Goal: Navigation & Orientation: Find specific page/section

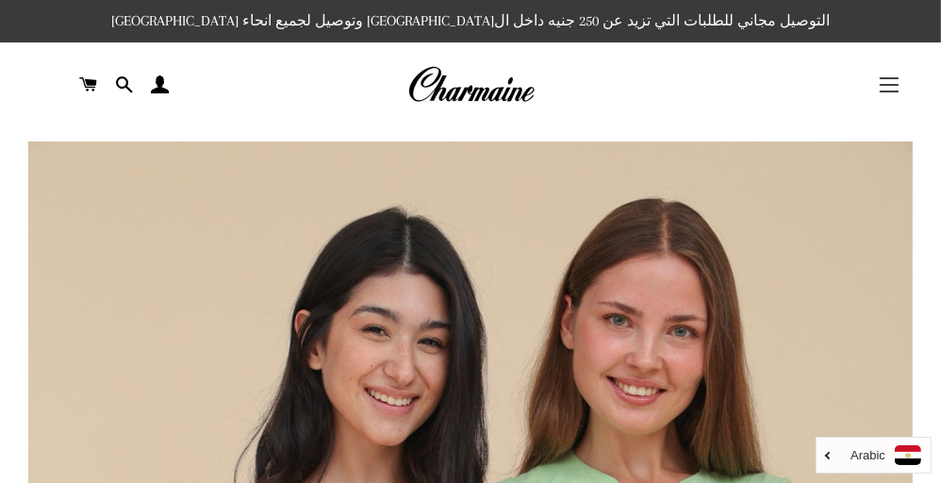
click at [897, 85] on span "button" at bounding box center [889, 85] width 19 height 2
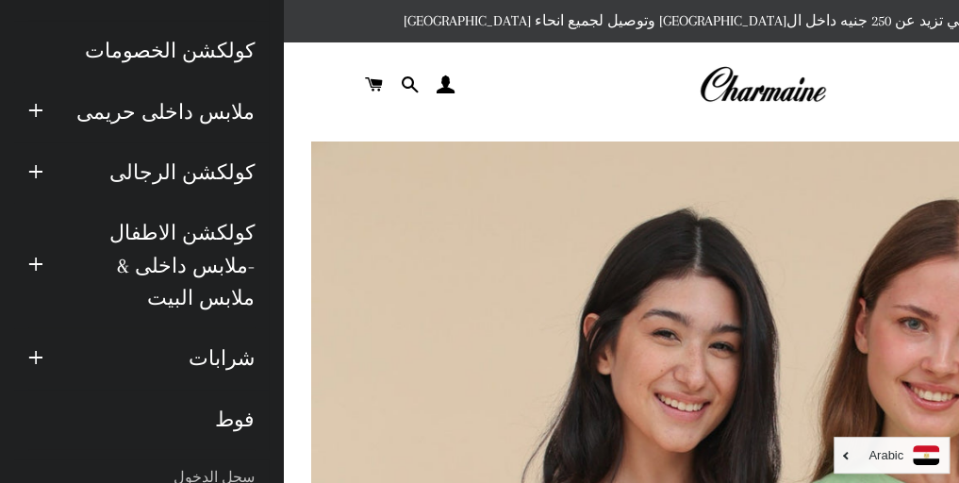
scroll to position [100, 0]
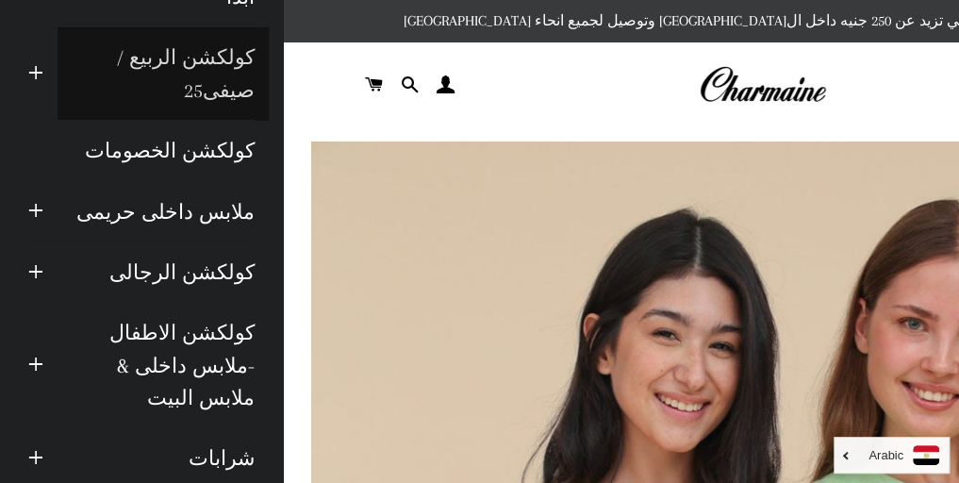
click at [220, 92] on link "كولكشن الربيع / صيفى25" at bounding box center [163, 73] width 211 height 93
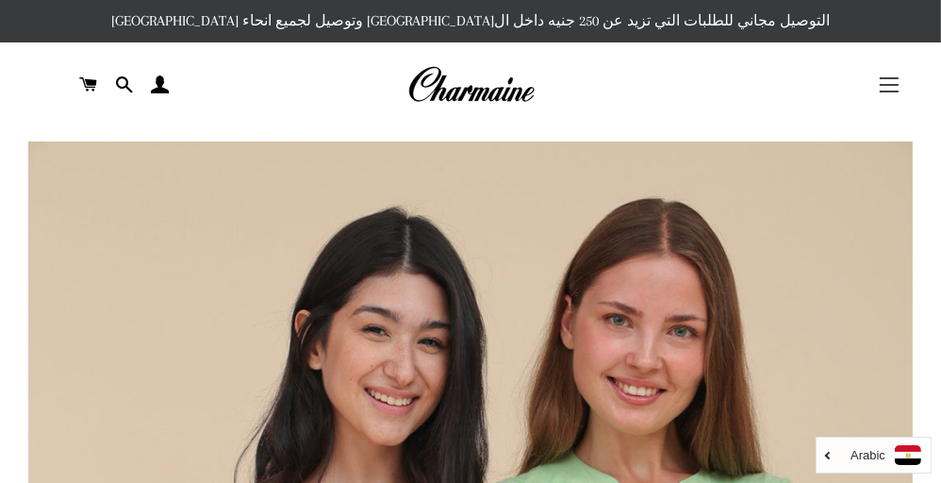
click at [903, 80] on button "التنقل في الموقع" at bounding box center [888, 84] width 47 height 47
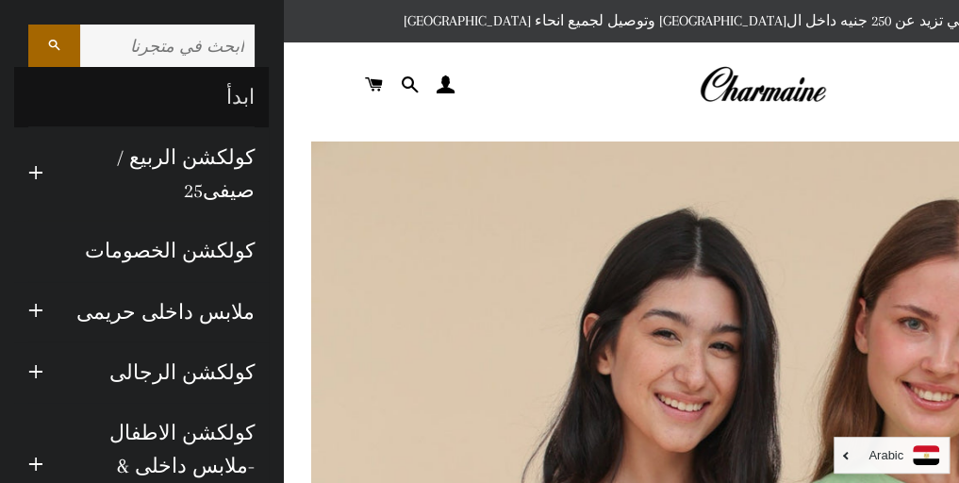
click at [242, 100] on link "ابدأ" at bounding box center [141, 97] width 255 height 60
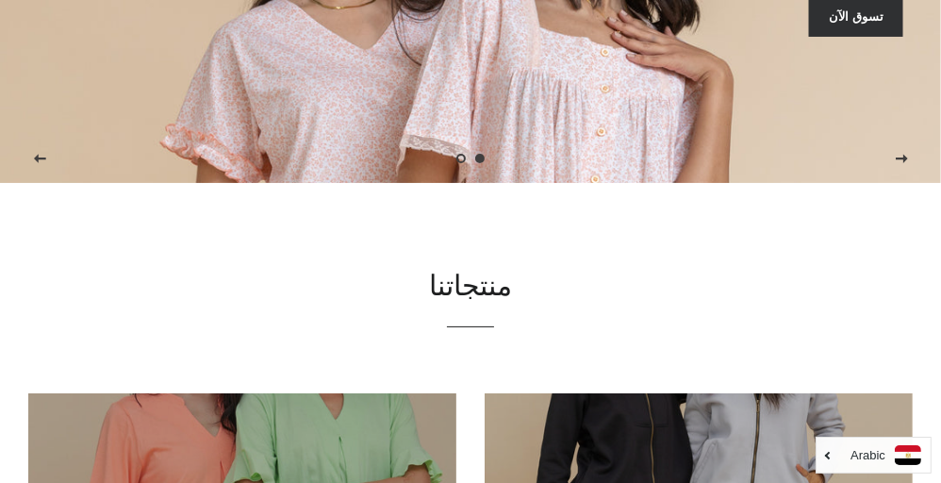
scroll to position [600, 0]
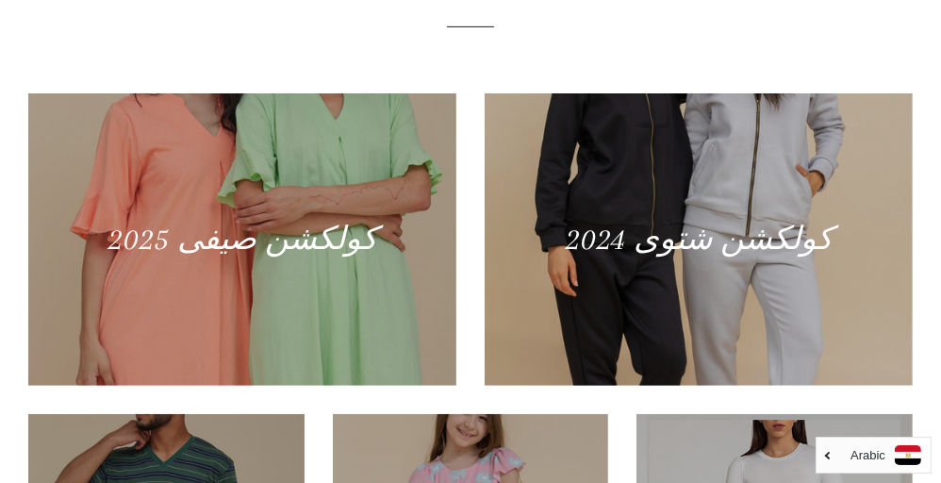
click at [594, 289] on div at bounding box center [699, 239] width 428 height 292
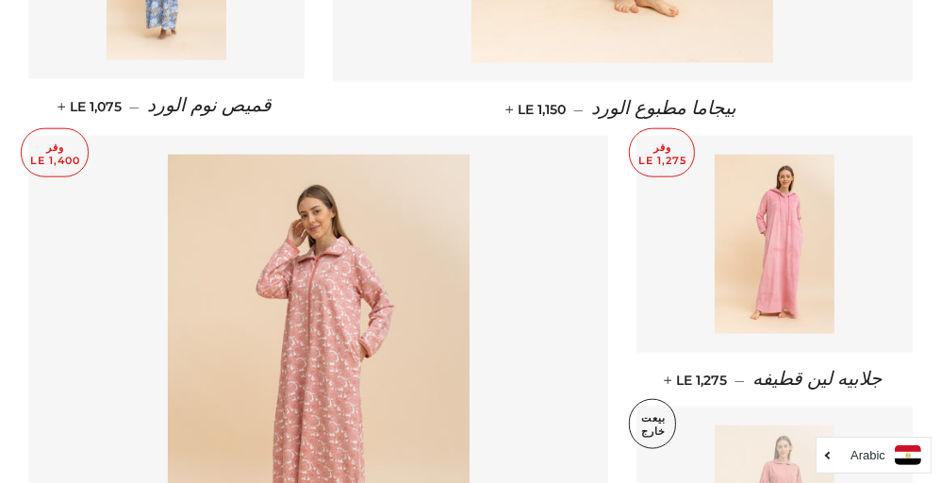
scroll to position [1799, 0]
